Goal: Task Accomplishment & Management: Complete application form

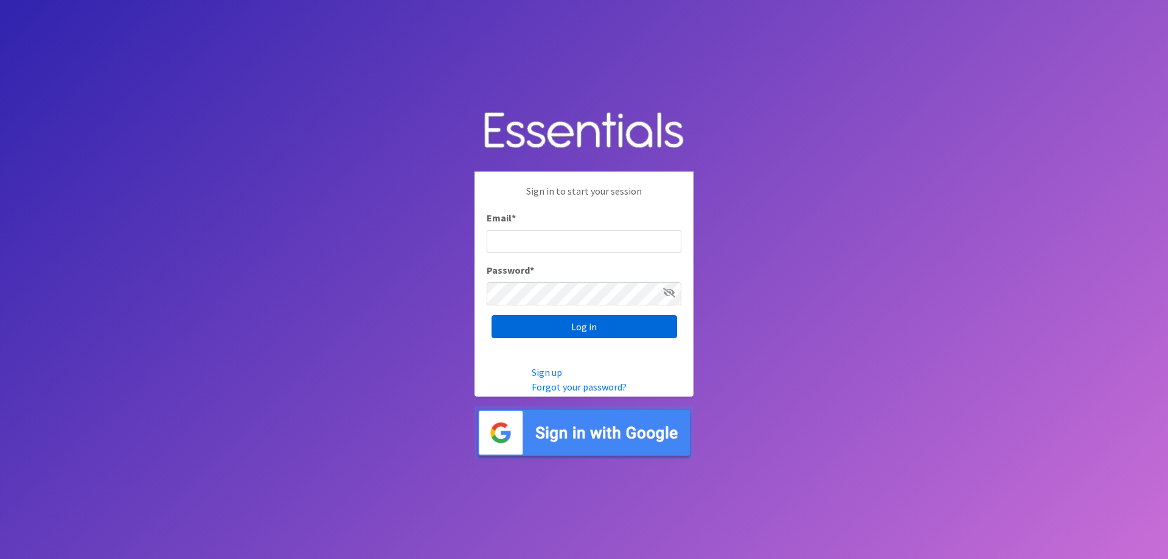
type input "[PERSON_NAME][EMAIL_ADDRESS][PERSON_NAME][DOMAIN_NAME]"
click at [570, 330] on input "Log in" at bounding box center [583, 326] width 185 height 23
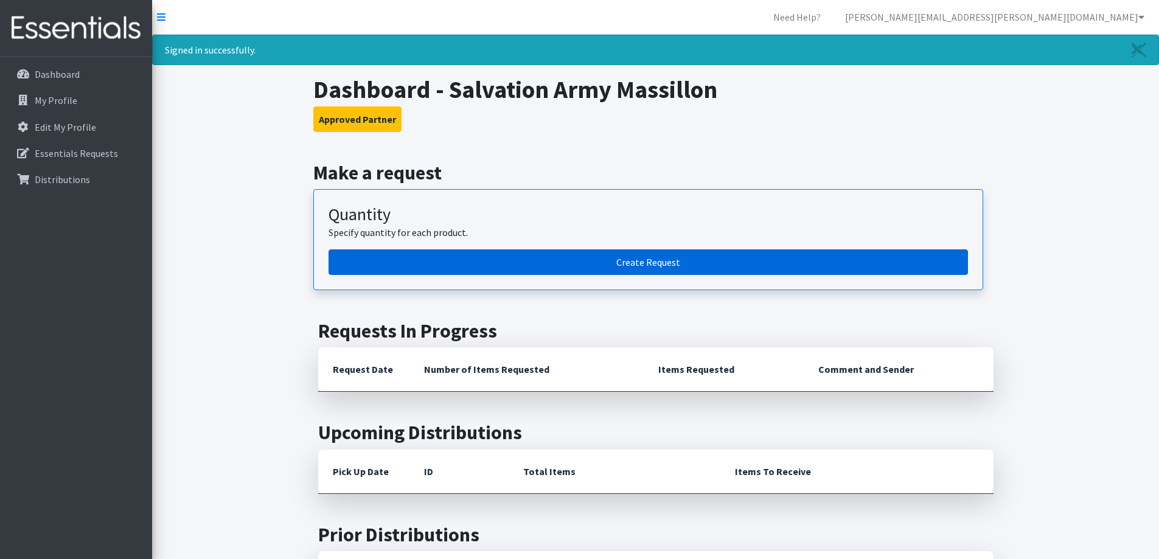
click at [624, 255] on link "Create Request" at bounding box center [647, 262] width 639 height 26
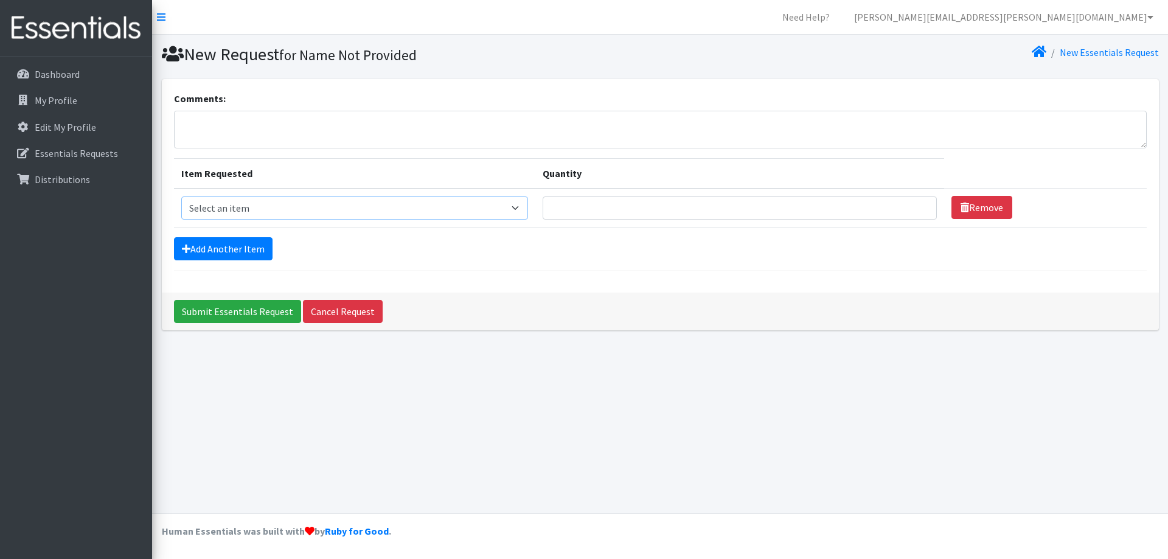
click at [517, 206] on select "Select an item Adult XXX Large Adult Large Adult XX Large Adult Medium Adult Sm…" at bounding box center [354, 207] width 347 height 23
select select "408"
click at [181, 196] on select "Select an item Adult XXX Large Adult Large Adult XX Large Adult Medium Adult Sm…" at bounding box center [354, 207] width 347 height 23
click at [603, 199] on input "Quantity" at bounding box center [740, 207] width 394 height 23
type input "200"
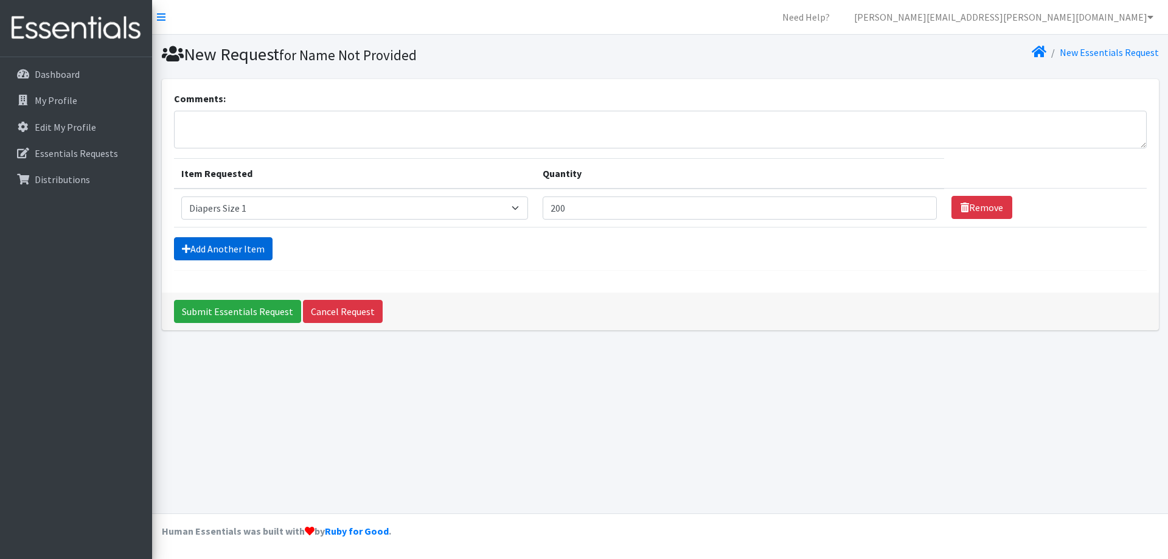
click at [220, 248] on link "Add Another Item" at bounding box center [223, 248] width 99 height 23
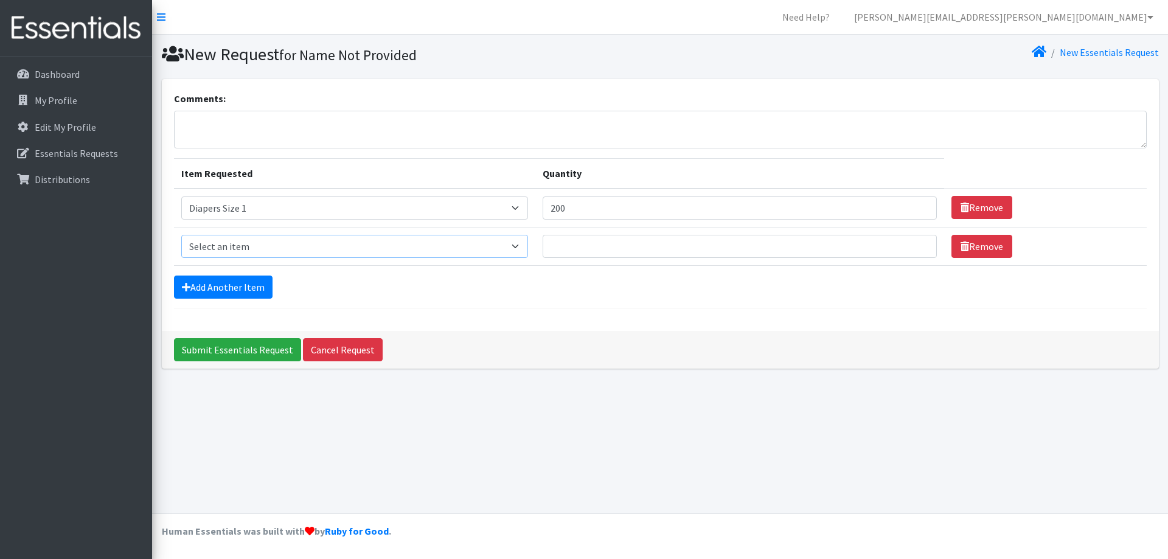
click at [526, 247] on select "Select an item Adult XXX Large Adult Large Adult XX Large Adult Medium Adult Sm…" at bounding box center [354, 246] width 347 height 23
select select "426"
click at [181, 235] on select "Select an item Adult XXX Large Adult Large Adult XX Large Adult Medium Adult Sm…" at bounding box center [354, 246] width 347 height 23
click at [562, 244] on input "Quantity" at bounding box center [740, 246] width 394 height 23
type input "200"
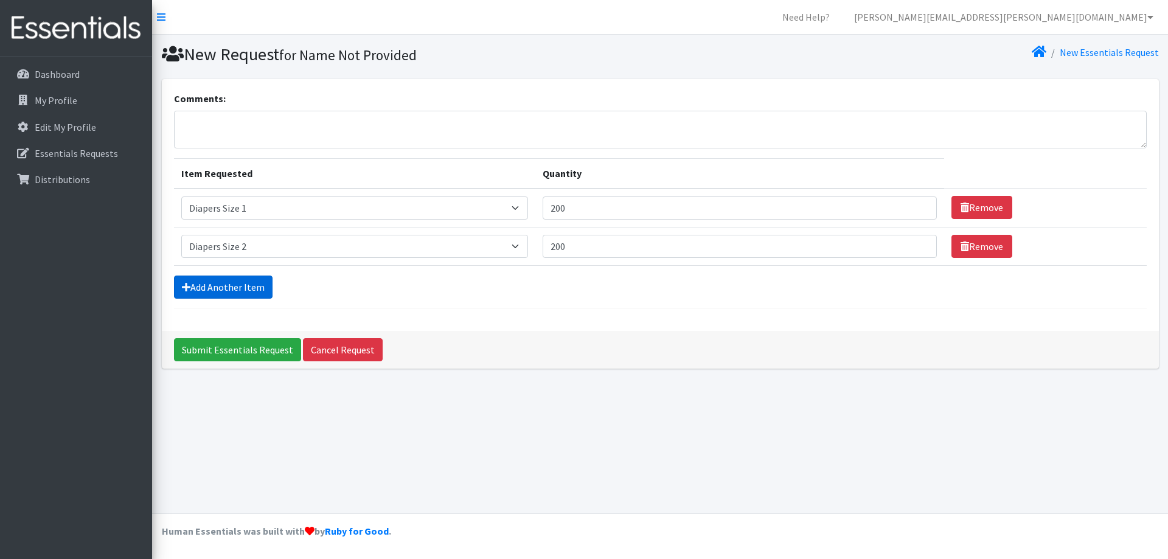
click at [209, 292] on link "Add Another Item" at bounding box center [223, 287] width 99 height 23
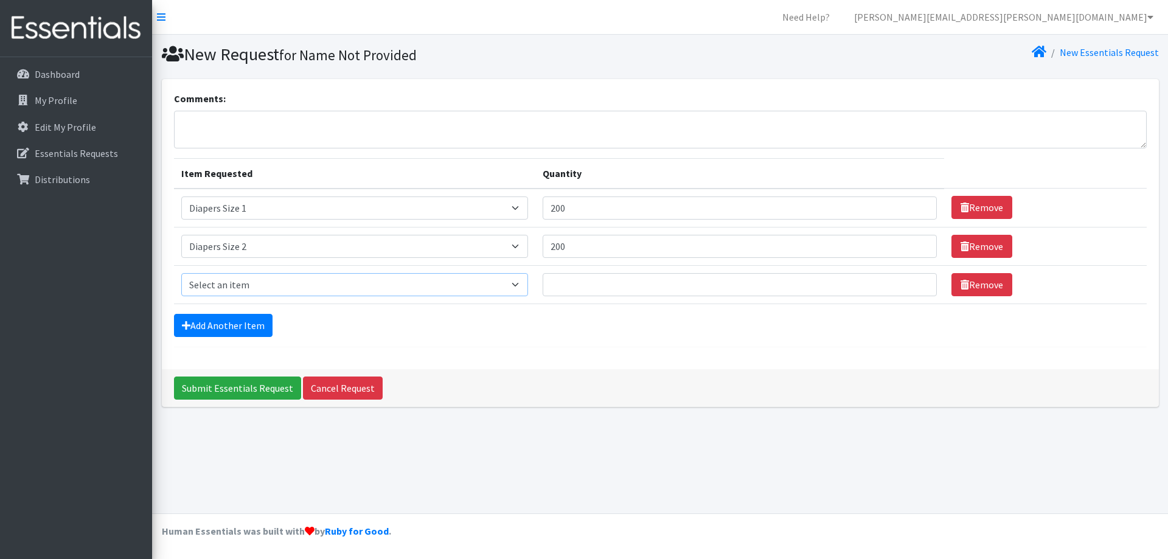
click at [207, 283] on select "Select an item Adult XXX Large Adult Large Adult XX Large Adult Medium Adult Sm…" at bounding box center [354, 284] width 347 height 23
select select "428"
click at [181, 273] on select "Select an item Adult XXX Large Adult Large Adult XX Large Adult Medium Adult Sm…" at bounding box center [354, 284] width 347 height 23
click at [584, 291] on input "Quantity" at bounding box center [740, 284] width 394 height 23
type input "200"
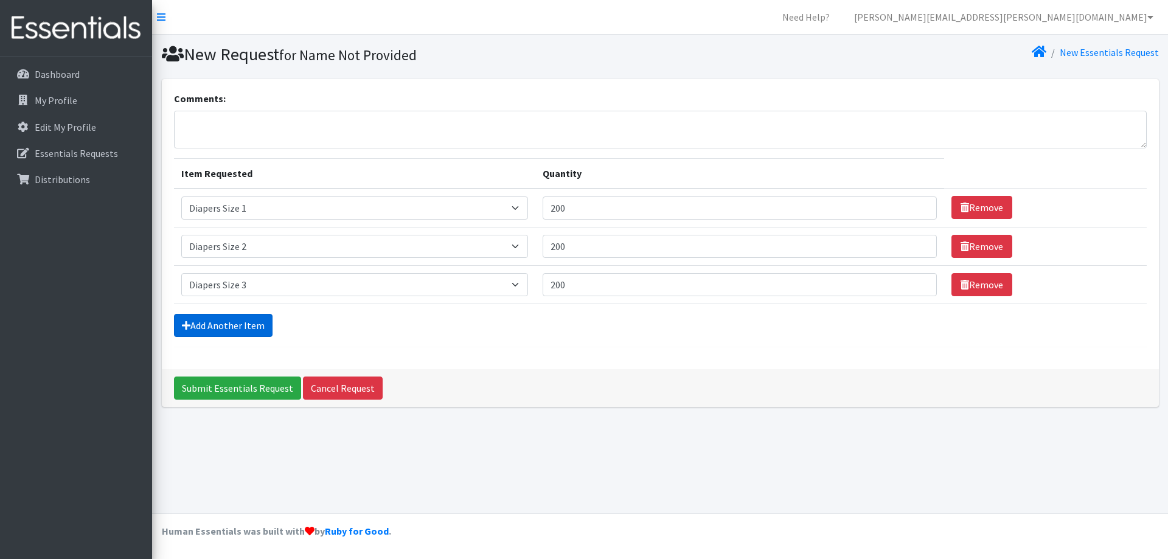
click at [234, 327] on link "Add Another Item" at bounding box center [223, 325] width 99 height 23
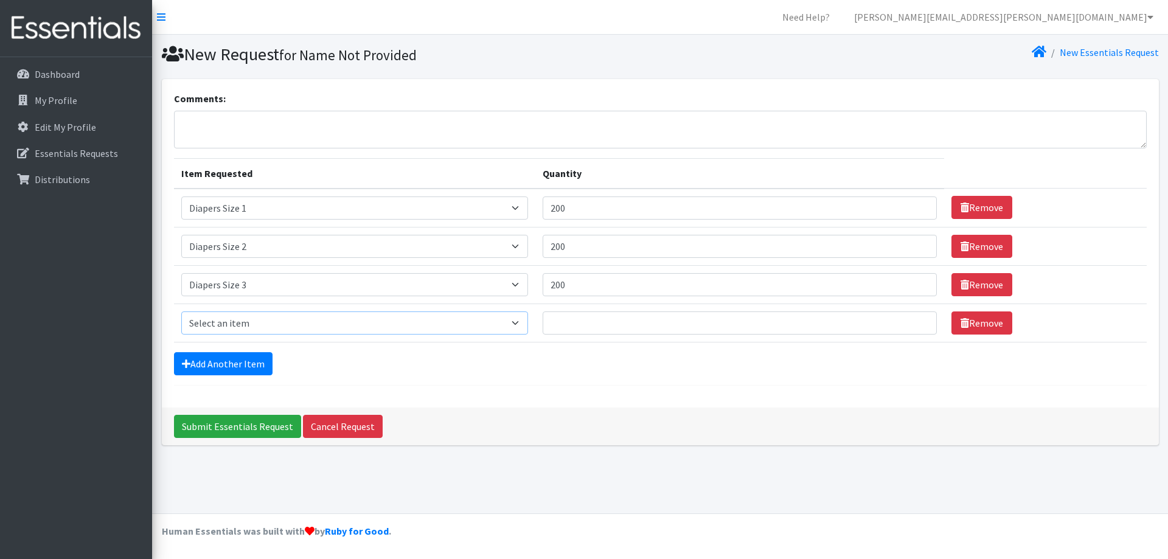
click at [234, 325] on select "Select an item Adult XXX Large Adult Large Adult XX Large Adult Medium Adult Sm…" at bounding box center [354, 322] width 347 height 23
select select "414"
click at [181, 311] on select "Select an item Adult XXX Large Adult Large Adult XX Large Adult Medium Adult Sm…" at bounding box center [354, 322] width 347 height 23
click at [583, 324] on input "Quantity" at bounding box center [740, 322] width 394 height 23
drag, startPoint x: 578, startPoint y: 283, endPoint x: 561, endPoint y: 282, distance: 17.1
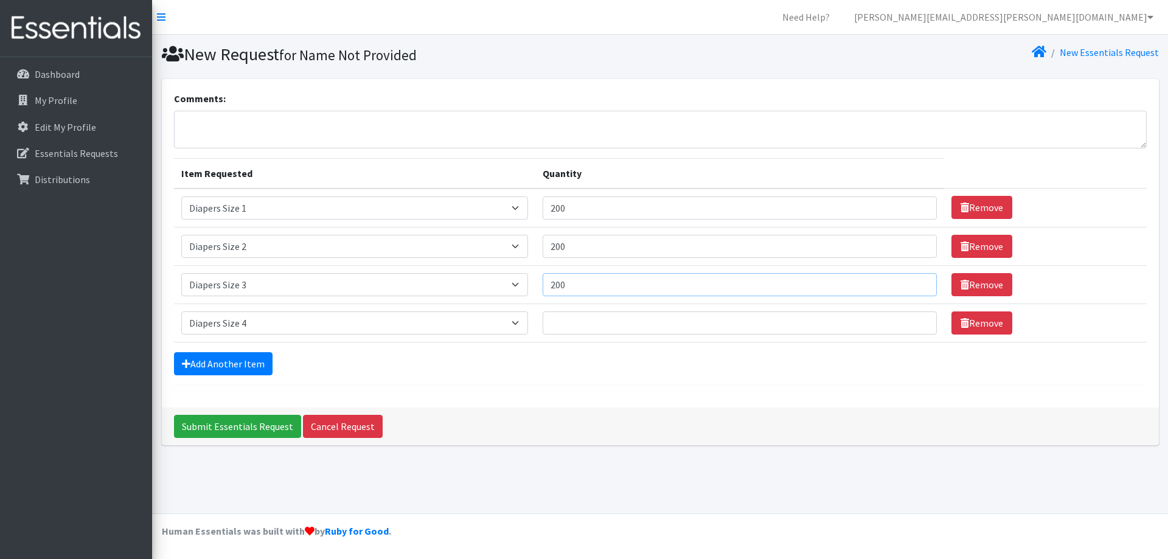
click at [561, 282] on input "200" at bounding box center [740, 284] width 394 height 23
type input "250"
click at [591, 333] on input "Quantity" at bounding box center [740, 322] width 394 height 23
type input "250"
click at [243, 364] on link "Add Another Item" at bounding box center [223, 363] width 99 height 23
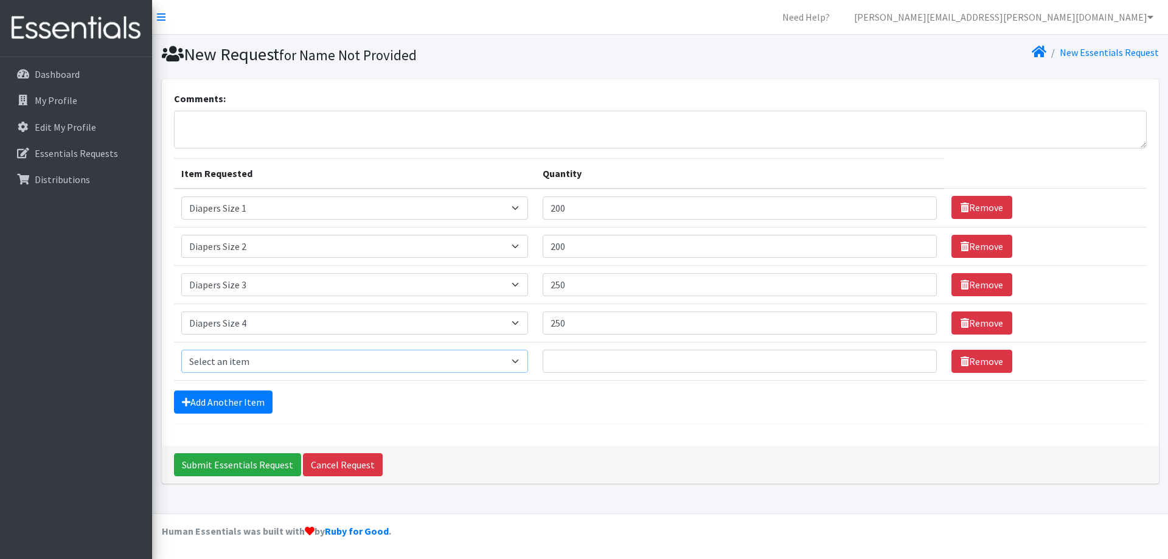
click at [251, 362] on select "Select an item Adult XXX Large Adult Large Adult XX Large Adult Medium Adult Sm…" at bounding box center [354, 361] width 347 height 23
select select "415"
click at [181, 350] on select "Select an item Adult XXX Large Adult Large Adult XX Large Adult Medium Adult Sm…" at bounding box center [354, 361] width 347 height 23
click at [615, 358] on input "Quantity" at bounding box center [740, 361] width 394 height 23
type input "500"
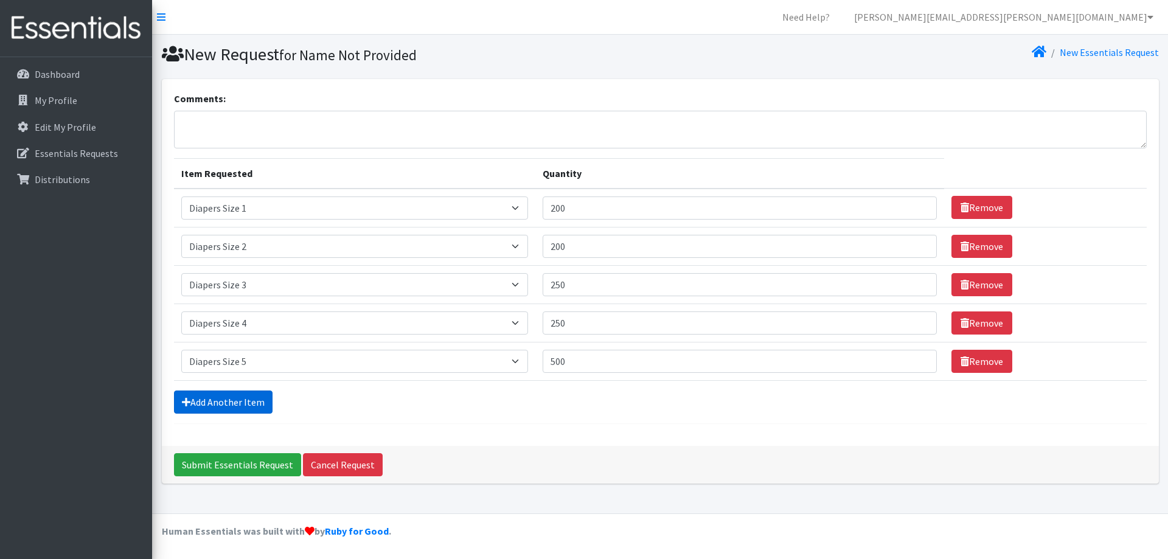
click at [223, 406] on link "Add Another Item" at bounding box center [223, 401] width 99 height 23
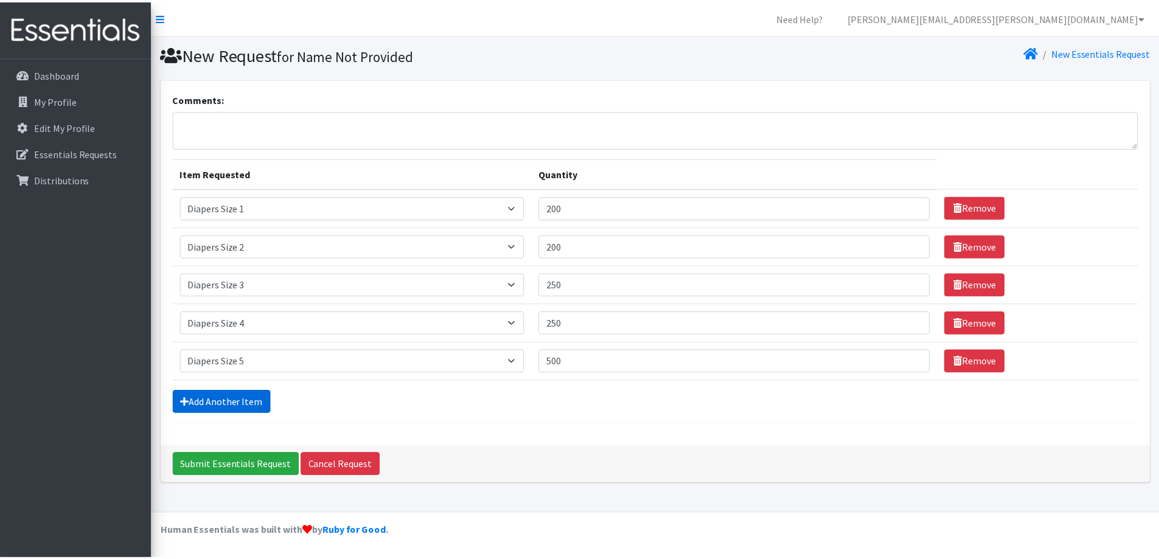
scroll to position [18, 0]
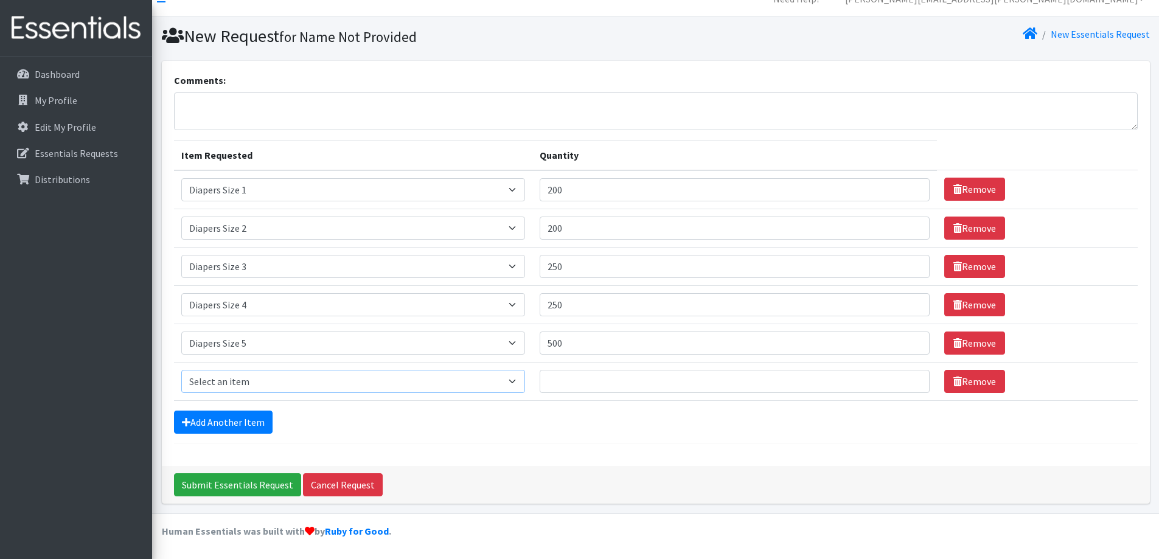
click at [240, 390] on select "Select an item Adult XXX Large Adult Large Adult XX Large Adult Medium Adult Sm…" at bounding box center [353, 381] width 344 height 23
select select "417"
click at [181, 370] on select "Select an item Adult XXX Large Adult Large Adult XX Large Adult Medium Adult Sm…" at bounding box center [353, 381] width 344 height 23
click at [567, 381] on input "Quantity" at bounding box center [734, 381] width 390 height 23
type input "100"
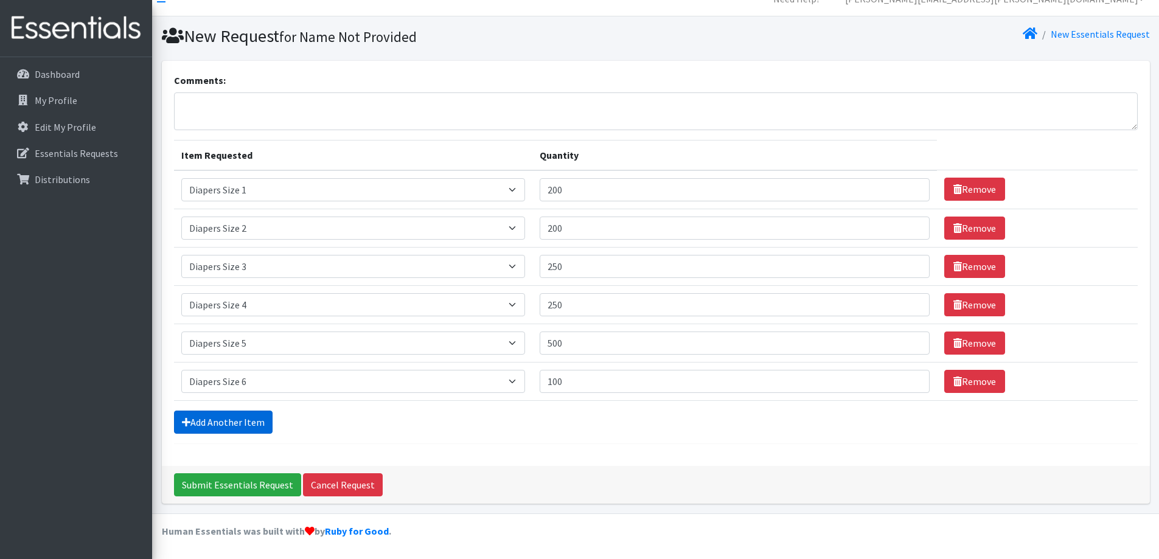
click at [191, 424] on link "Add Another Item" at bounding box center [223, 422] width 99 height 23
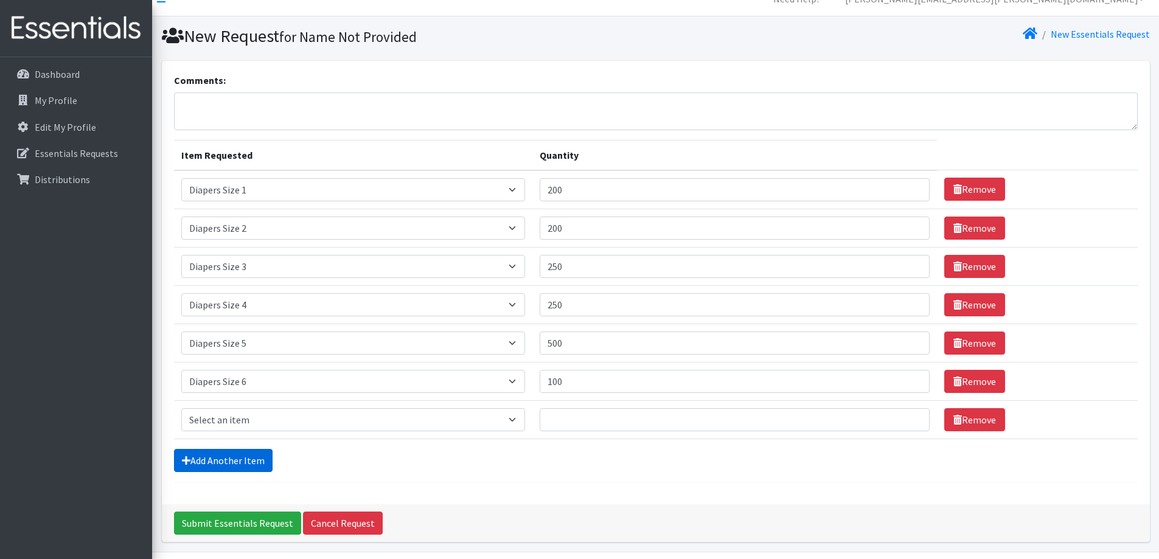
scroll to position [57, 0]
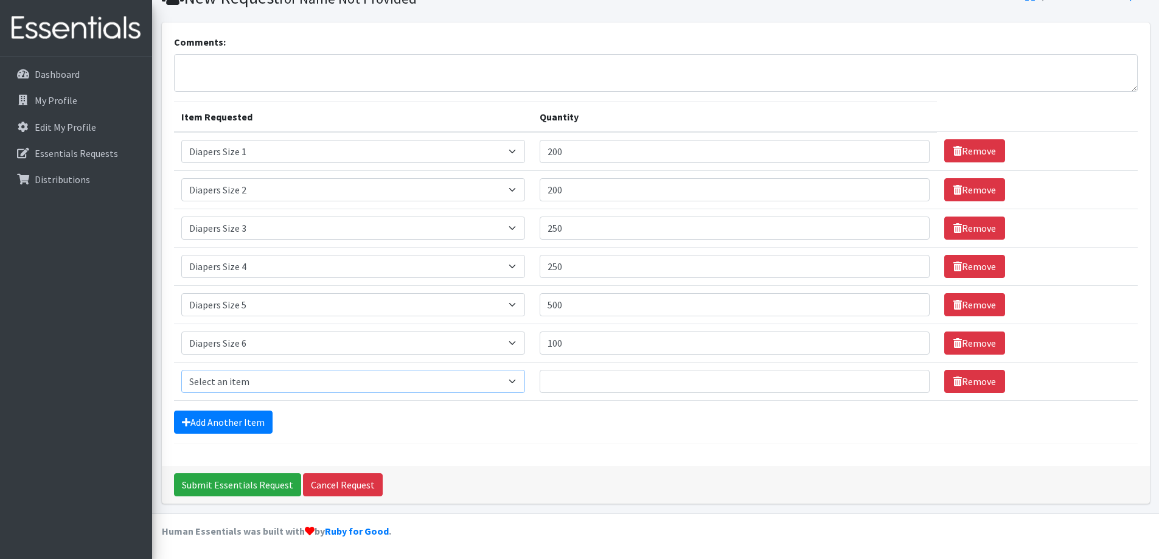
click at [253, 379] on select "Select an item Adult XXX Large Adult Large Adult XX Large Adult Medium Adult Sm…" at bounding box center [353, 381] width 344 height 23
click at [181, 370] on select "Select an item Adult XXX Large Adult Large Adult XX Large Adult Medium Adult Sm…" at bounding box center [353, 381] width 344 height 23
click at [293, 373] on select "Select an item Adult XXX Large Adult Large Adult XX Large Adult Medium Adult Sm…" at bounding box center [353, 381] width 344 height 23
select select "2927"
click at [181, 370] on select "Select an item Adult XXX Large Adult Large Adult XX Large Adult Medium Adult Sm…" at bounding box center [353, 381] width 344 height 23
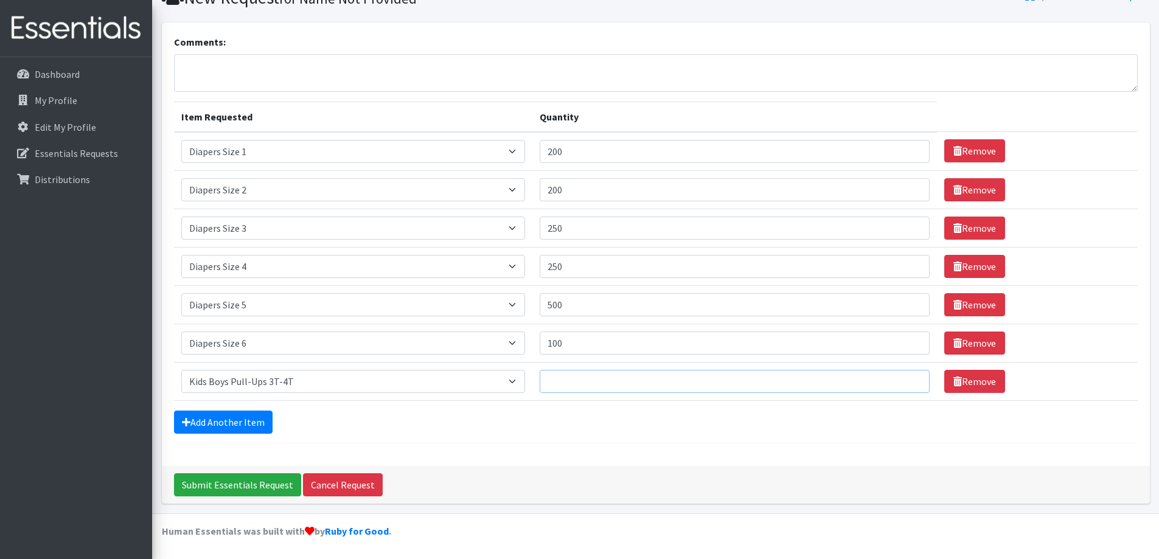
click at [582, 389] on input "Quantity" at bounding box center [734, 381] width 390 height 23
type input "1"
type input "200"
click at [243, 420] on link "Add Another Item" at bounding box center [223, 422] width 99 height 23
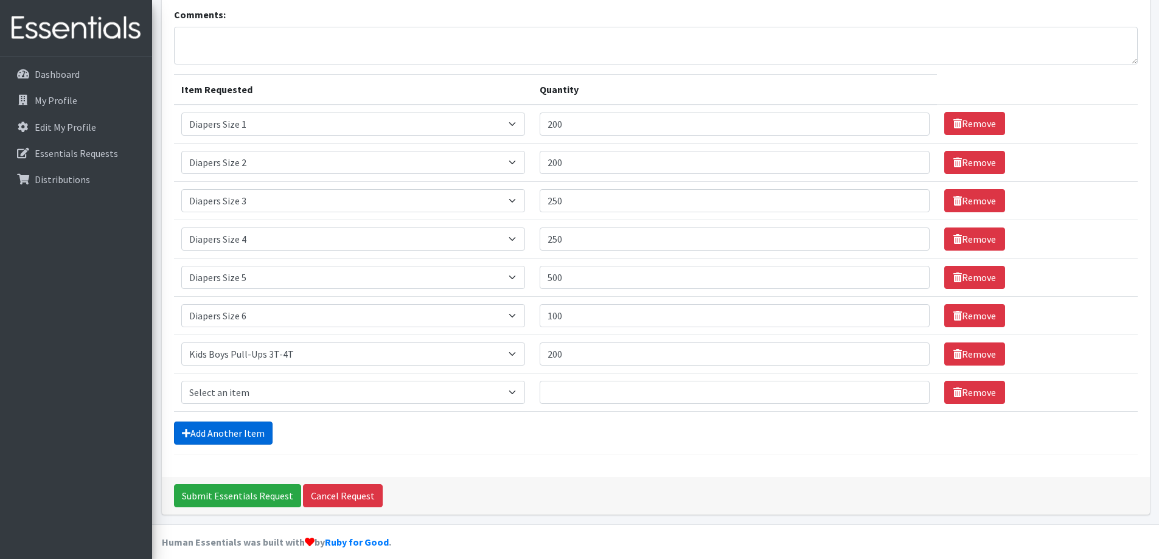
scroll to position [95, 0]
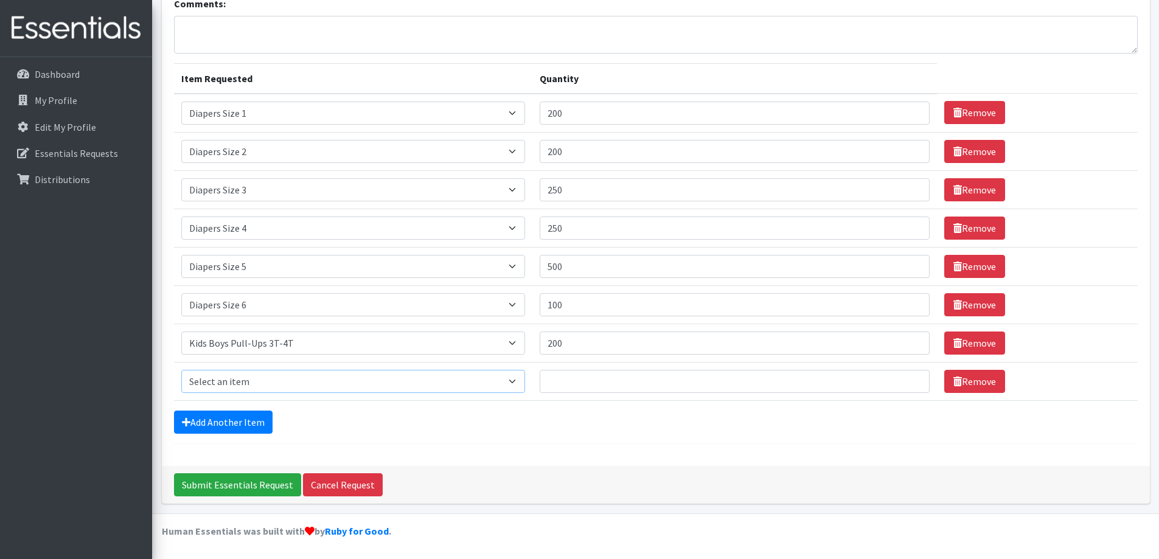
click at [256, 387] on select "Select an item Adult XXX Large Adult Large Adult XX Large Adult Medium Adult Sm…" at bounding box center [353, 381] width 344 height 23
select select "2929"
click at [181, 370] on select "Select an item Adult XXX Large Adult Large Adult XX Large Adult Medium Adult Sm…" at bounding box center [353, 381] width 344 height 23
click at [586, 380] on input "Quantity" at bounding box center [734, 381] width 390 height 23
type input "300"
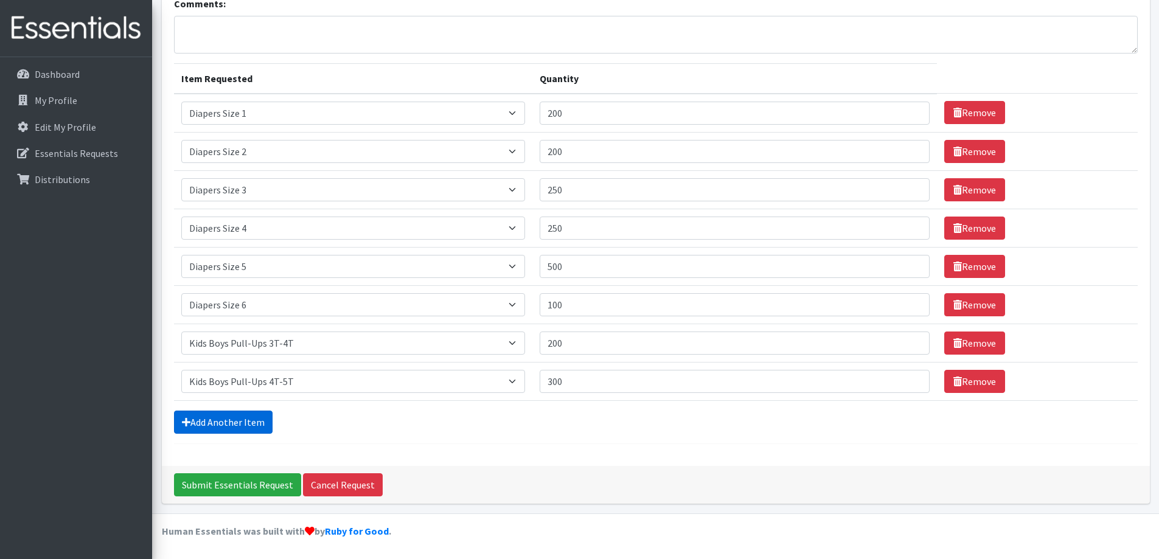
click at [203, 416] on link "Add Another Item" at bounding box center [223, 422] width 99 height 23
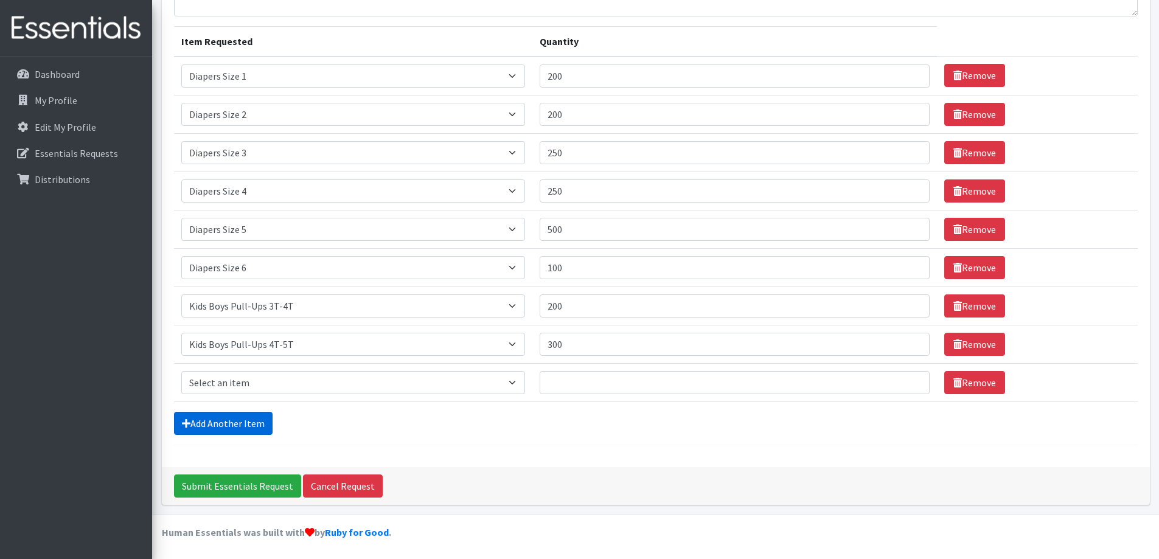
scroll to position [133, 0]
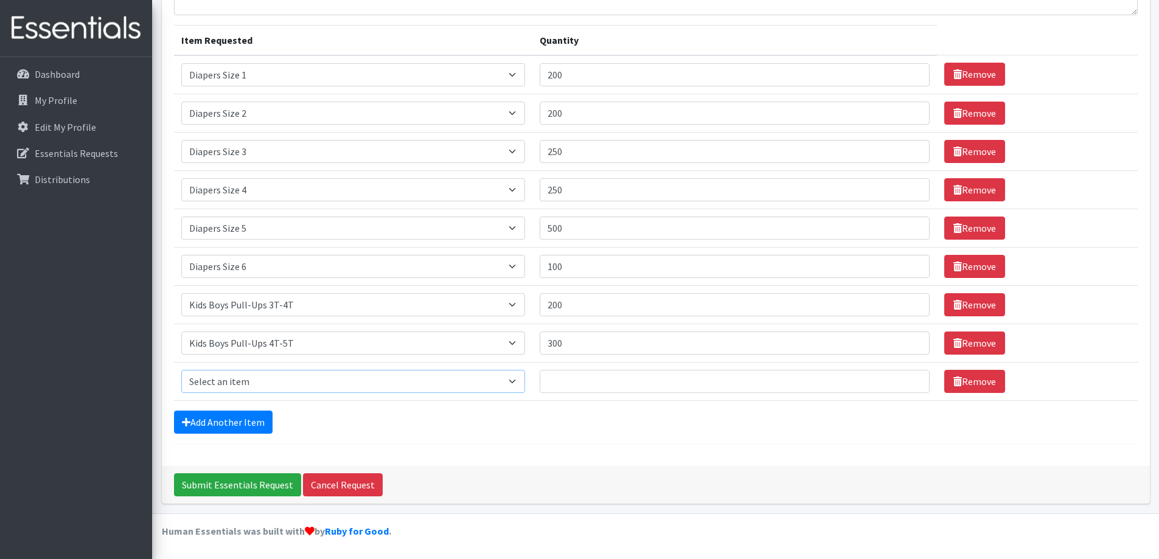
click at [263, 383] on select "Select an item Adult XXX Large Adult Large Adult XX Large Adult Medium Adult Sm…" at bounding box center [353, 381] width 344 height 23
select select "2926"
click at [181, 370] on select "Select an item Adult XXX Large Adult Large Adult XX Large Adult Medium Adult Sm…" at bounding box center [353, 381] width 344 height 23
click at [581, 386] on input "Quantity" at bounding box center [734, 381] width 390 height 23
type input "150"
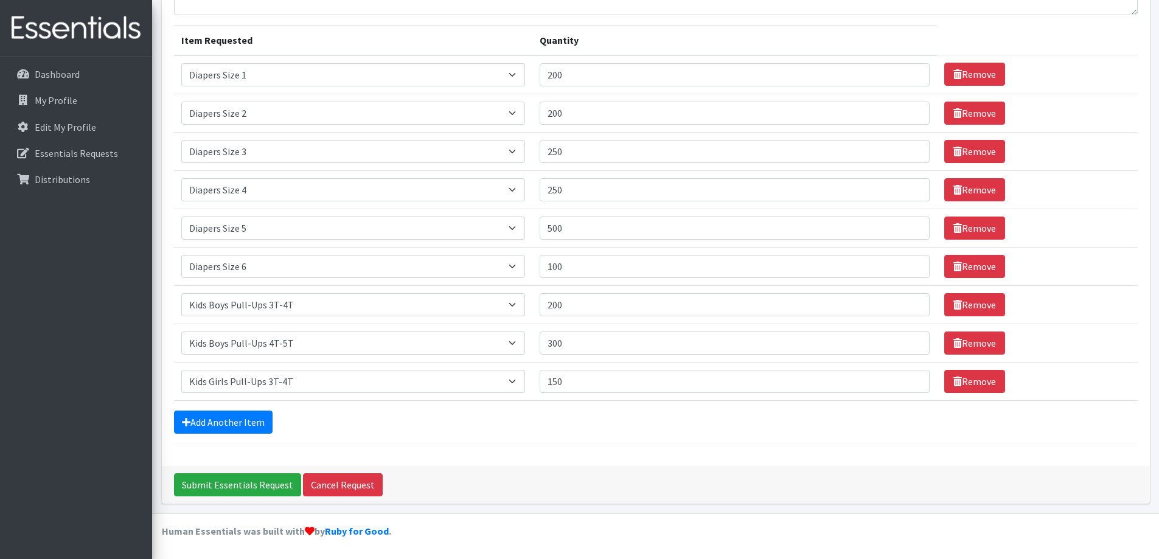
click at [529, 419] on div "Add Another Item" at bounding box center [655, 422] width 963 height 23
click at [220, 420] on link "Add Another Item" at bounding box center [223, 422] width 99 height 23
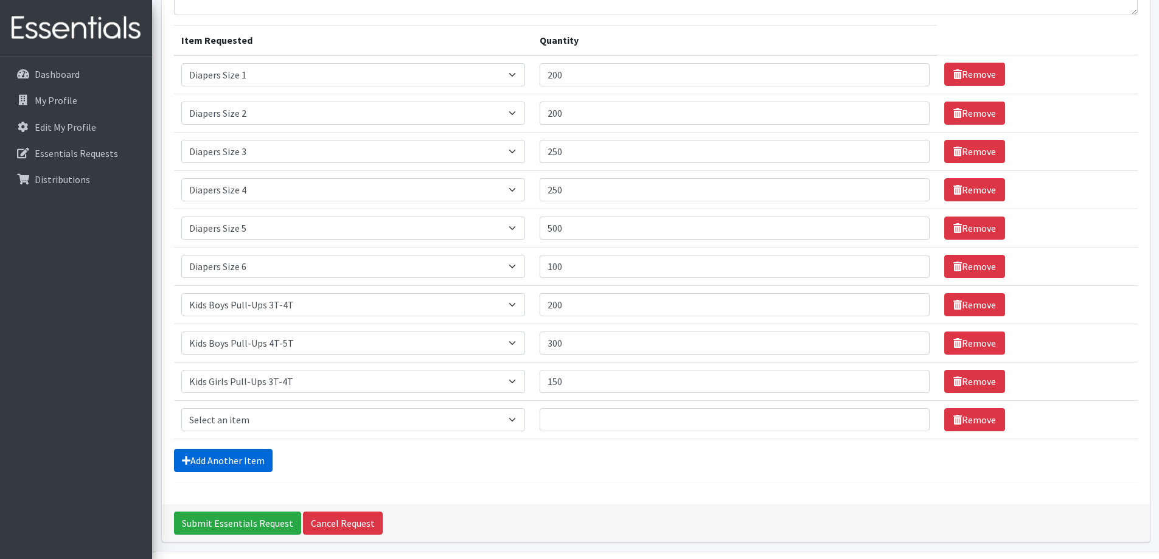
scroll to position [172, 0]
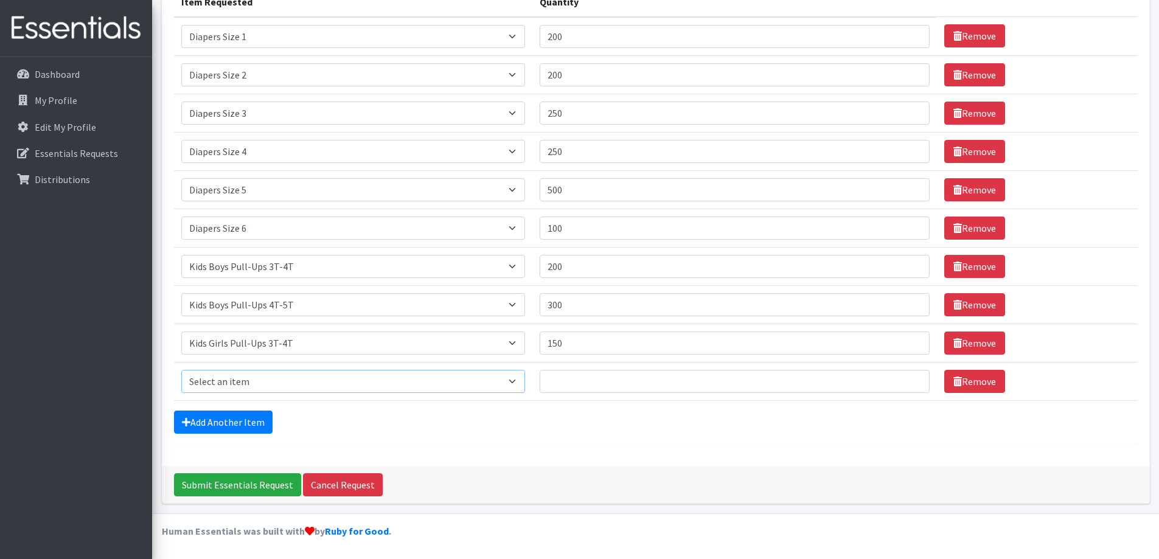
click at [267, 381] on select "Select an item Adult XXX Large Adult Large Adult XX Large Adult Medium Adult Sm…" at bounding box center [353, 381] width 344 height 23
select select "2929"
click at [181, 370] on select "Select an item Adult XXX Large Adult Large Adult XX Large Adult Medium Adult Sm…" at bounding box center [353, 381] width 344 height 23
click at [574, 386] on input "Quantity" at bounding box center [734, 381] width 390 height 23
type input "300"
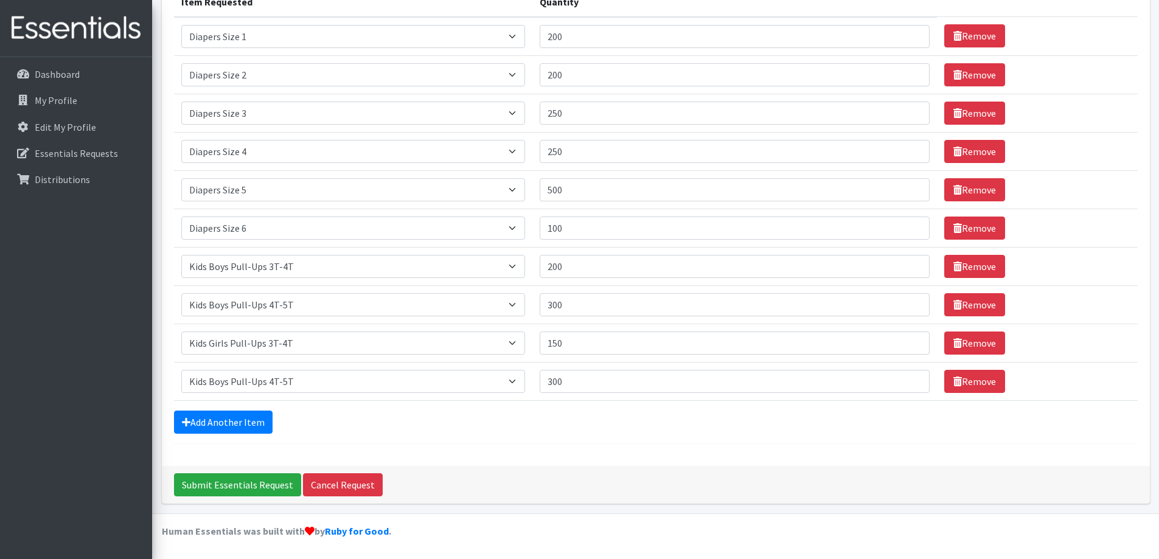
click at [490, 419] on div "Add Another Item" at bounding box center [655, 422] width 963 height 23
click at [325, 373] on select "Select an item Adult XXX Large Adult Large Adult XX Large Adult Medium Adult Sm…" at bounding box center [353, 381] width 344 height 23
click at [522, 382] on select "Select an item Adult XXX Large Adult Large Adult XX Large Adult Medium Adult Sm…" at bounding box center [353, 381] width 344 height 23
click at [498, 386] on select "Select an item Adult XXX Large Adult Large Adult XX Large Adult Medium Adult Sm…" at bounding box center [353, 381] width 344 height 23
select select "2928"
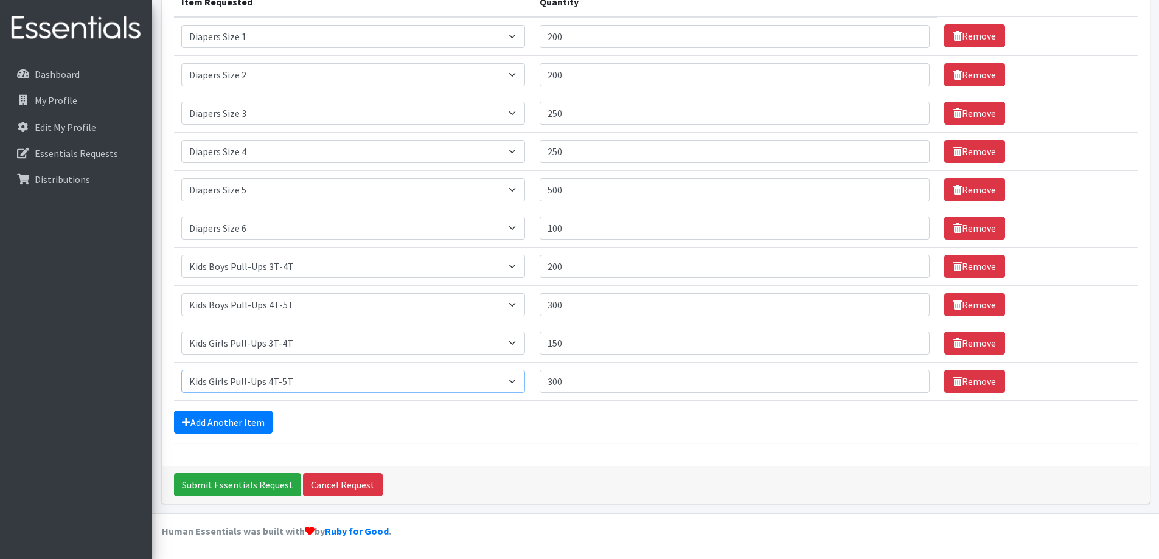
click at [181, 370] on select "Select an item Adult XXX Large Adult Large Adult XX Large Adult Medium Adult Sm…" at bounding box center [353, 381] width 344 height 23
drag, startPoint x: 575, startPoint y: 344, endPoint x: 559, endPoint y: 344, distance: 16.4
click at [559, 344] on input "150" at bounding box center [734, 342] width 390 height 23
type input "175"
click at [527, 415] on div "Add Another Item" at bounding box center [655, 422] width 963 height 23
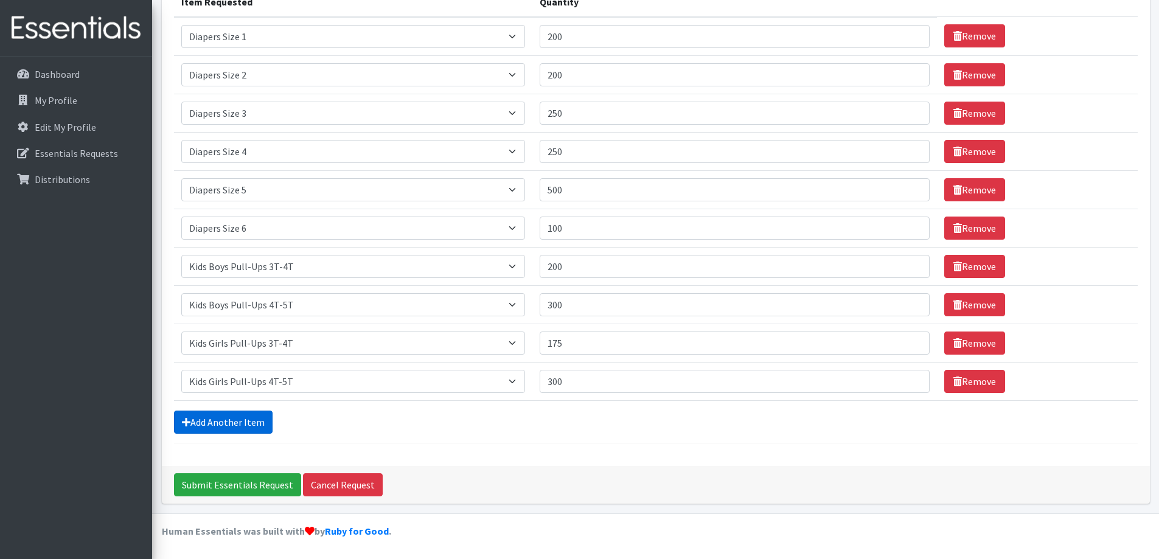
click at [251, 415] on link "Add Another Item" at bounding box center [223, 422] width 99 height 23
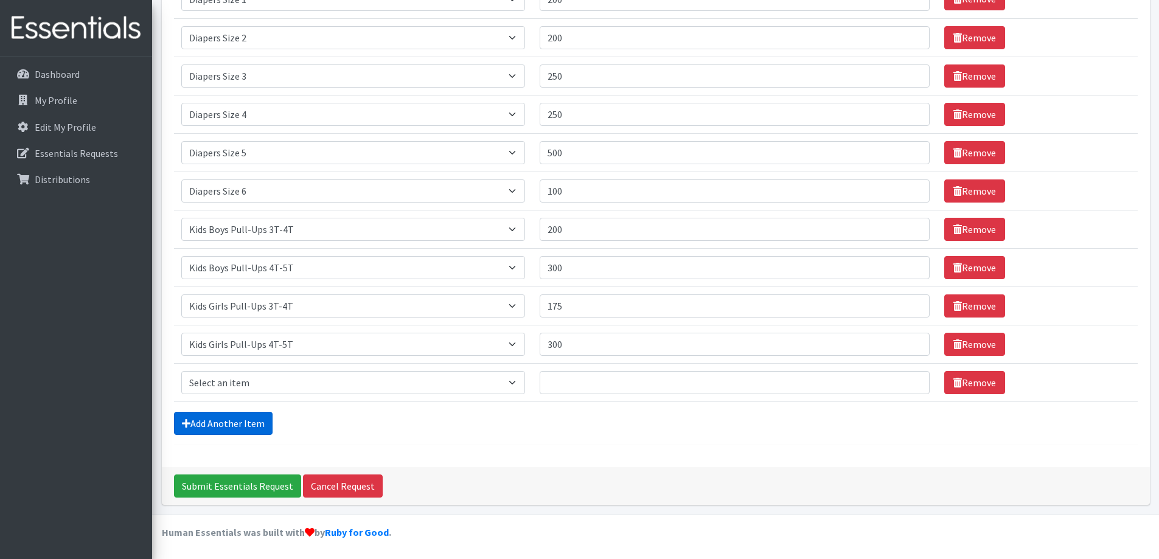
scroll to position [210, 0]
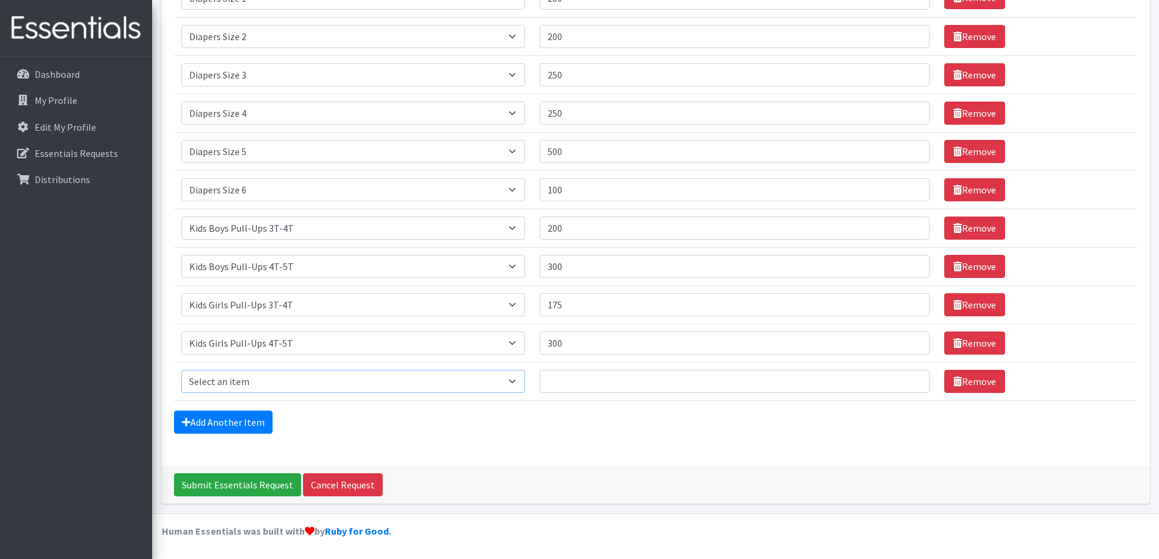
click at [302, 376] on select "Select an item Adult XXX Large Adult Large Adult XX Large Adult Medium Adult Sm…" at bounding box center [353, 381] width 344 height 23
select select "4828"
click at [181, 370] on select "Select an item Adult XXX Large Adult Large Adult XX Large Adult Medium Adult Sm…" at bounding box center [353, 381] width 344 height 23
click at [604, 386] on input "Quantity" at bounding box center [734, 381] width 390 height 23
type input "36"
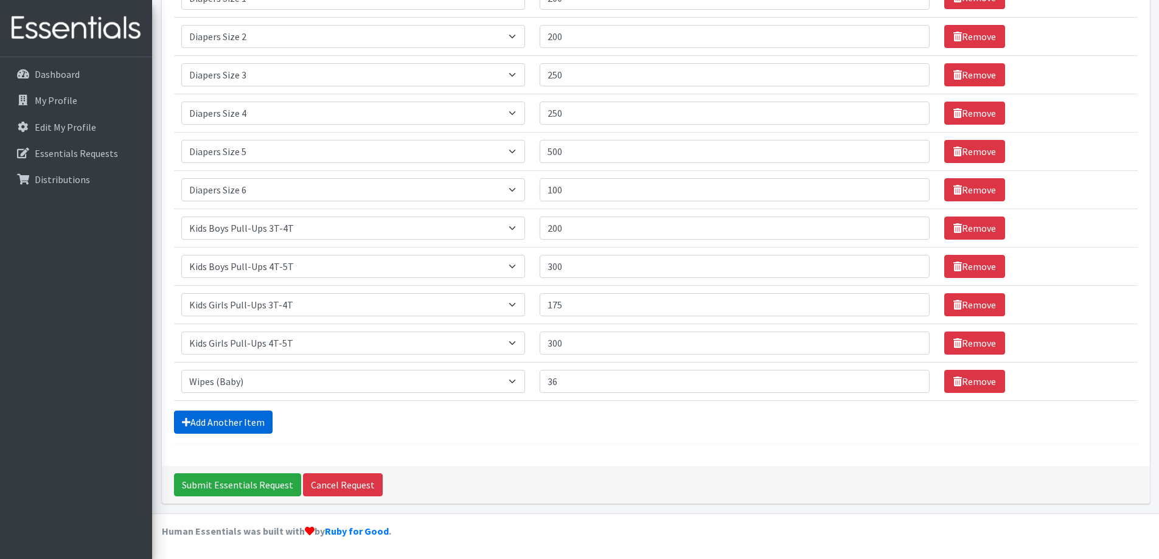
click at [229, 422] on link "Add Another Item" at bounding box center [223, 422] width 99 height 23
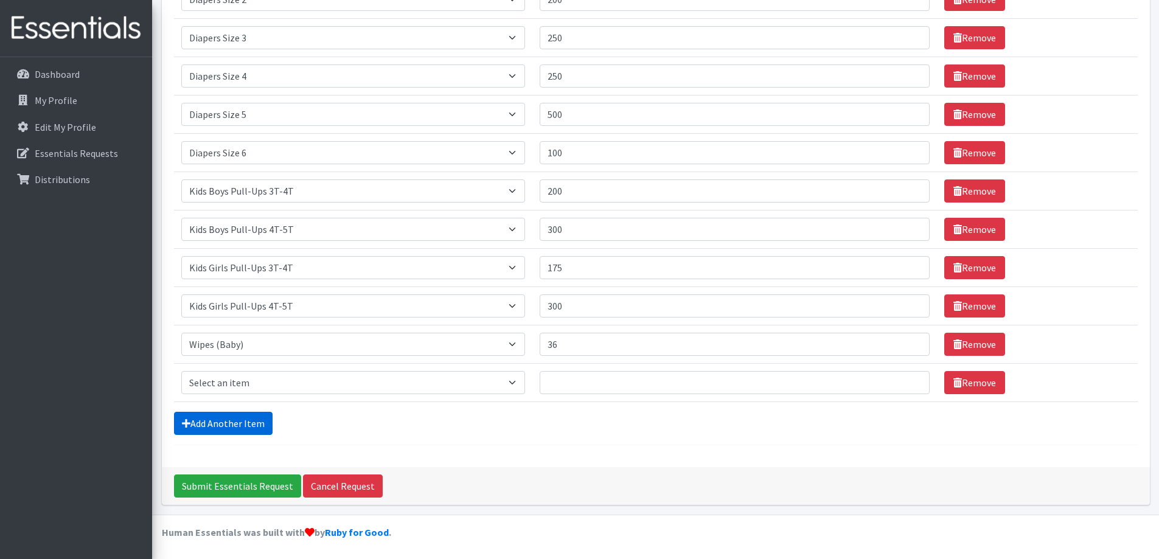
scroll to position [248, 0]
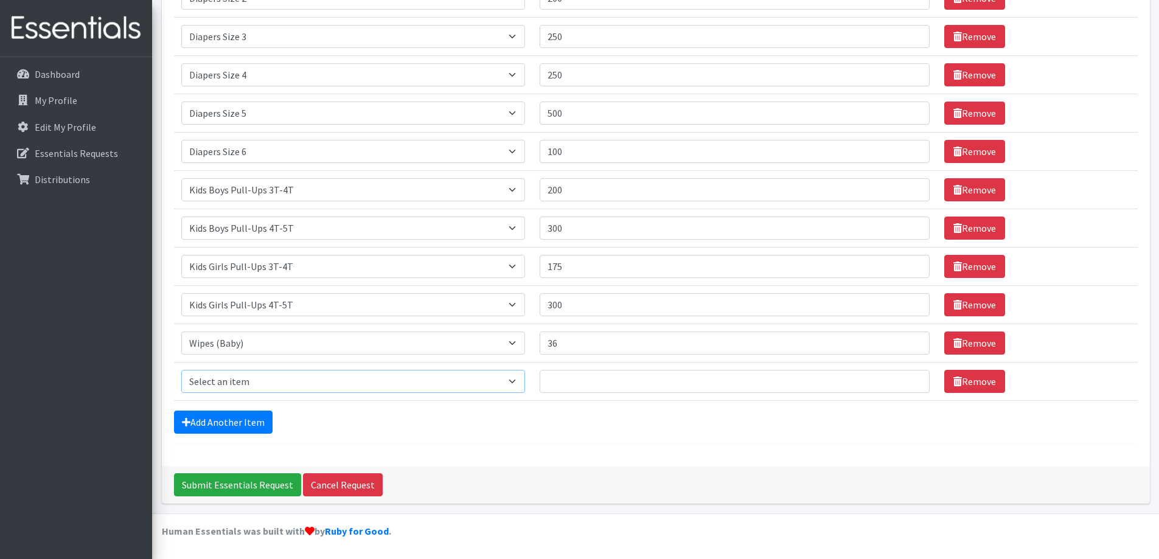
click at [263, 387] on select "Select an item Adult XXX Large Adult Large Adult XX Large Adult Medium Adult Sm…" at bounding box center [353, 381] width 344 height 23
select select "11444"
click at [181, 370] on select "Select an item Adult XXX Large Adult Large Adult XX Large Adult Medium Adult Sm…" at bounding box center [353, 381] width 344 height 23
click at [585, 386] on input "Quantity" at bounding box center [734, 381] width 390 height 23
type input "10"
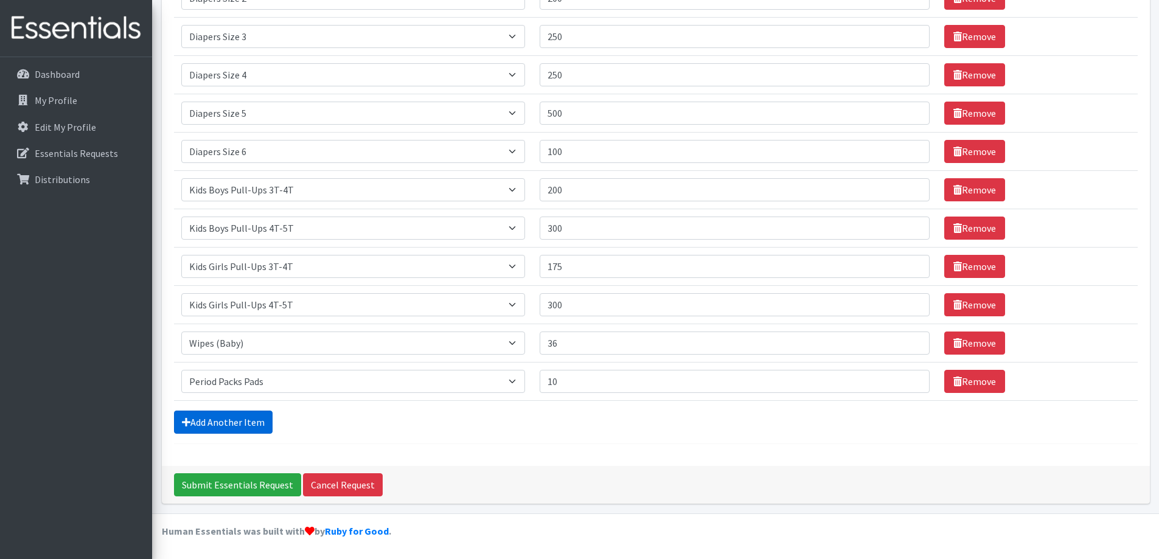
click at [234, 425] on link "Add Another Item" at bounding box center [223, 422] width 99 height 23
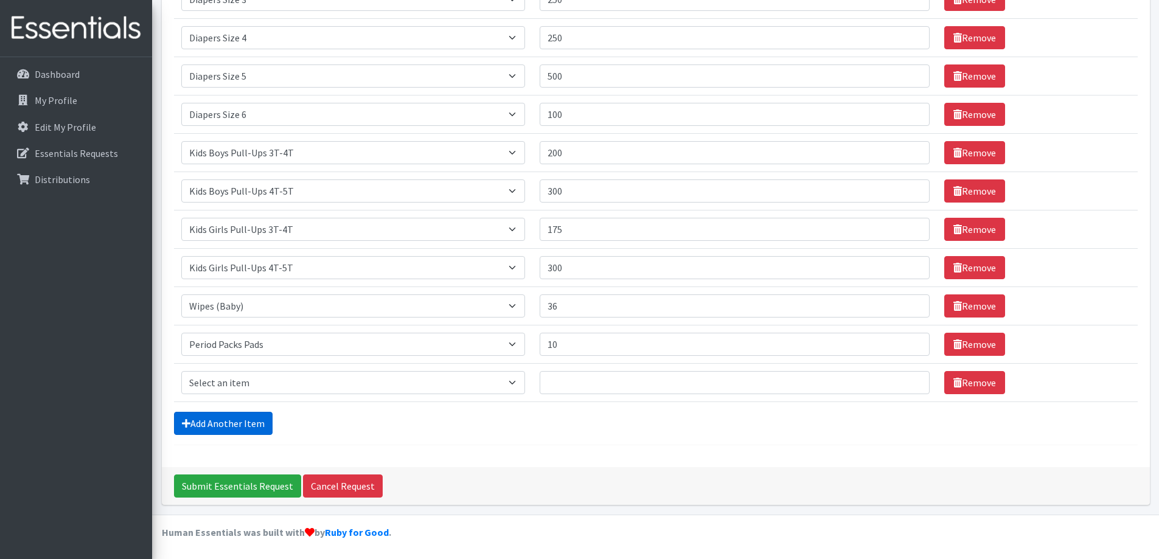
scroll to position [286, 0]
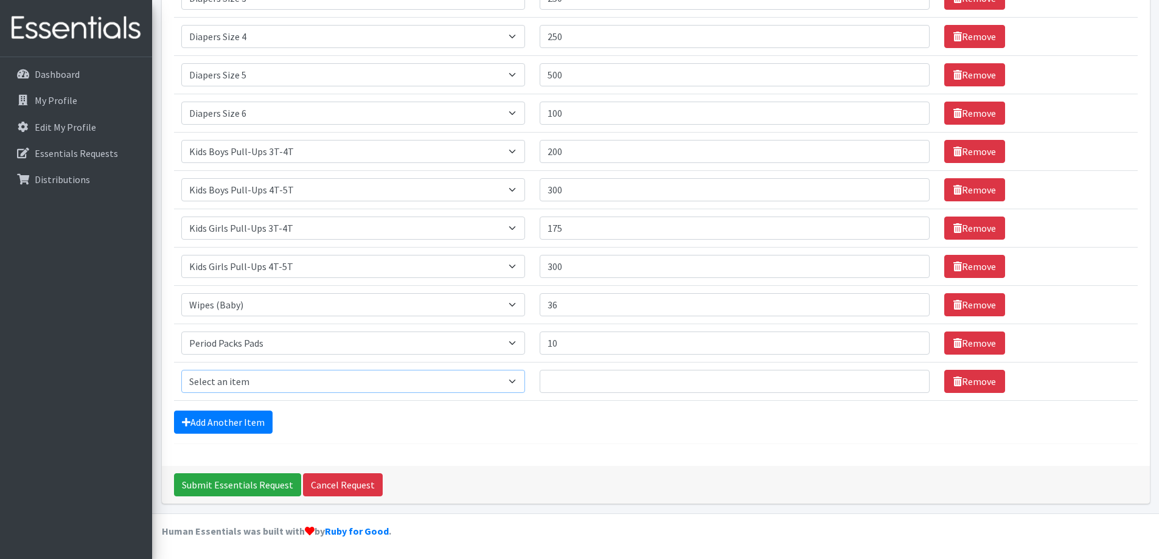
click at [257, 378] on select "Select an item Adult XXX Large Adult Large Adult XX Large Adult Medium Adult Sm…" at bounding box center [353, 381] width 344 height 23
select select "11445"
click at [181, 370] on select "Select an item Adult XXX Large Adult Large Adult XX Large Adult Medium Adult Sm…" at bounding box center [353, 381] width 344 height 23
click at [571, 392] on input "Quantity" at bounding box center [734, 381] width 390 height 23
type input "10"
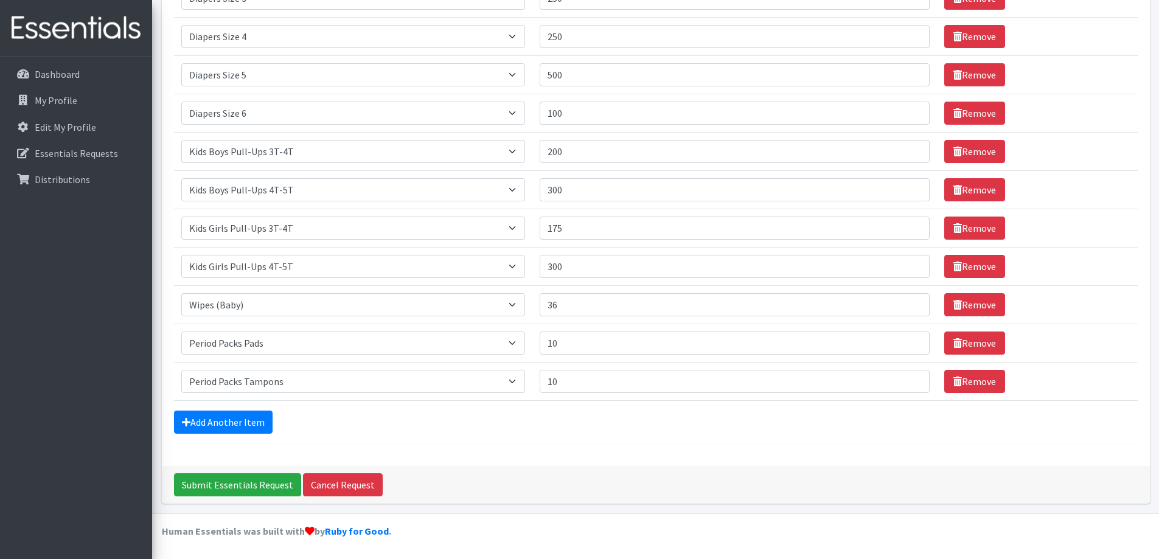
click at [234, 435] on form "Comments: Item Requested Quantity Item Requested Select an item Adult XXX Large…" at bounding box center [655, 124] width 963 height 639
click at [234, 429] on link "Add Another Item" at bounding box center [223, 422] width 99 height 23
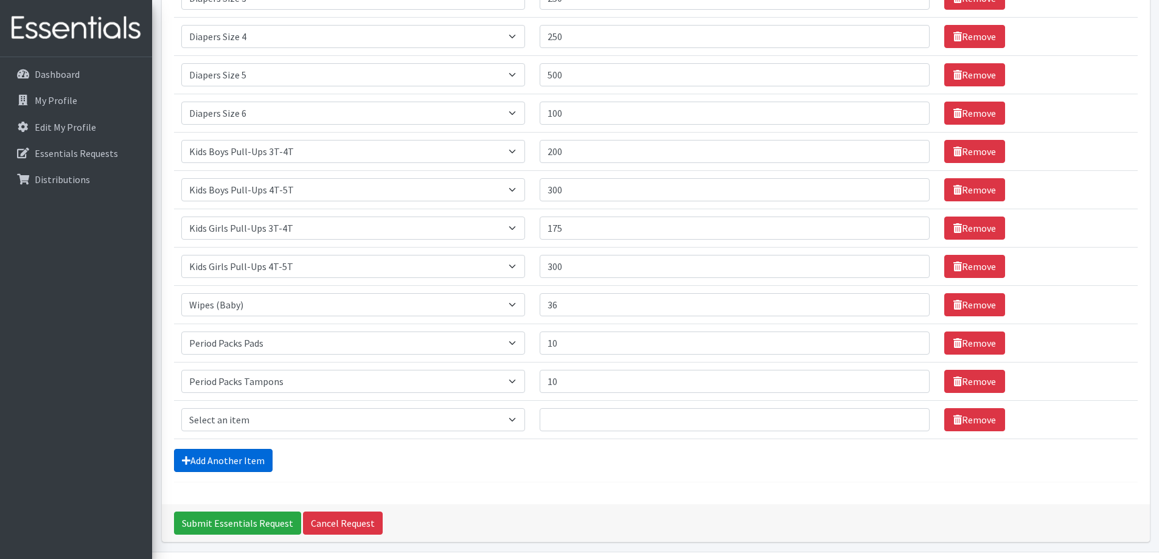
scroll to position [325, 0]
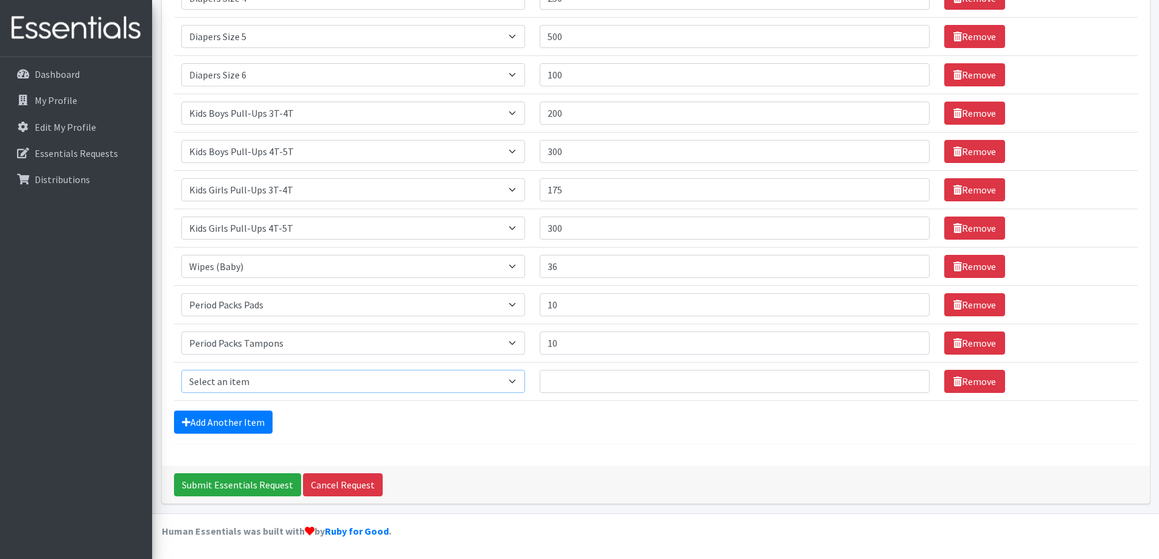
click at [296, 387] on select "Select an item Adult XXX Large Adult Large Adult XX Large Adult Medium Adult Sm…" at bounding box center [353, 381] width 344 height 23
select select "4933"
click at [181, 370] on select "Select an item Adult XXX Large Adult Large Adult XX Large Adult Medium Adult Sm…" at bounding box center [353, 381] width 344 height 23
click at [612, 366] on td "Quantity" at bounding box center [734, 381] width 405 height 38
click at [612, 381] on input "Quantity" at bounding box center [734, 381] width 390 height 23
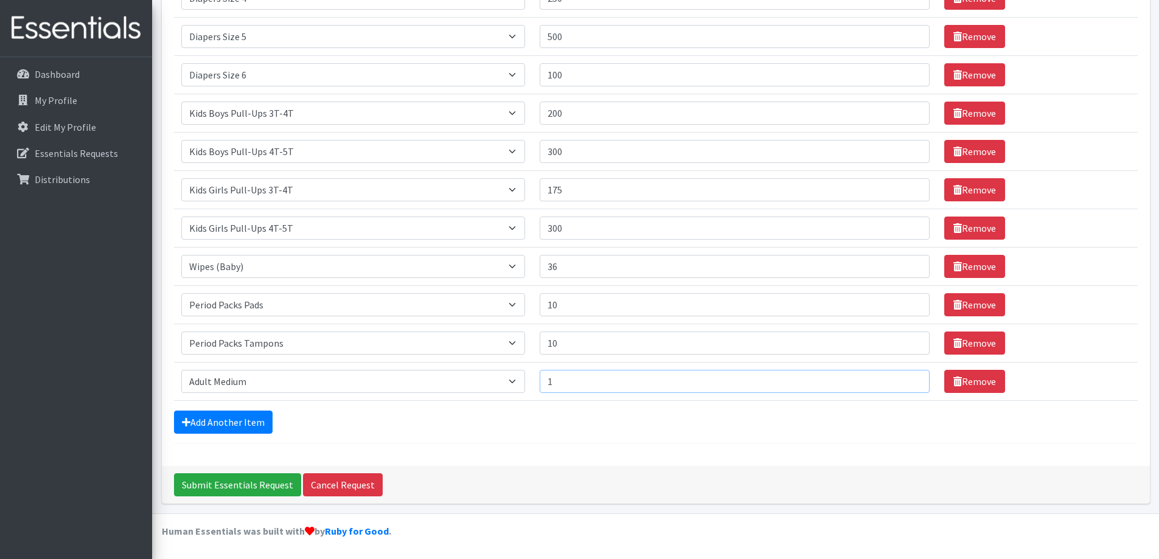
type input "1"
click at [563, 437] on form "Comments: Item Requested Quantity Item Requested Select an item Adult XXX Large…" at bounding box center [655, 105] width 963 height 678
click at [223, 485] on input "Submit Essentials Request" at bounding box center [237, 484] width 127 height 23
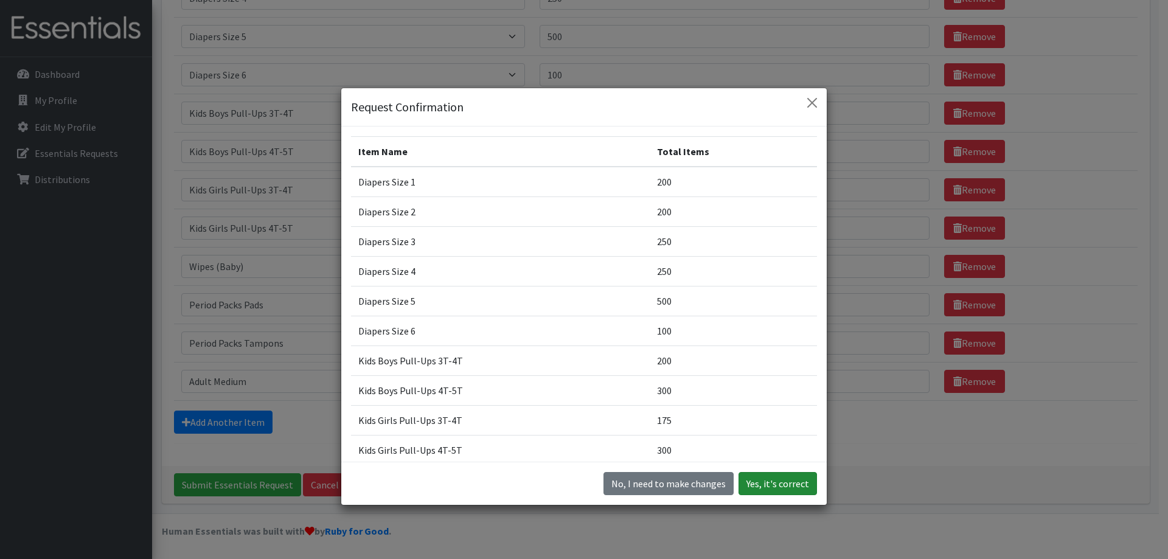
click at [799, 482] on button "Yes, it's correct" at bounding box center [777, 483] width 78 height 23
